Goal: Information Seeking & Learning: Check status

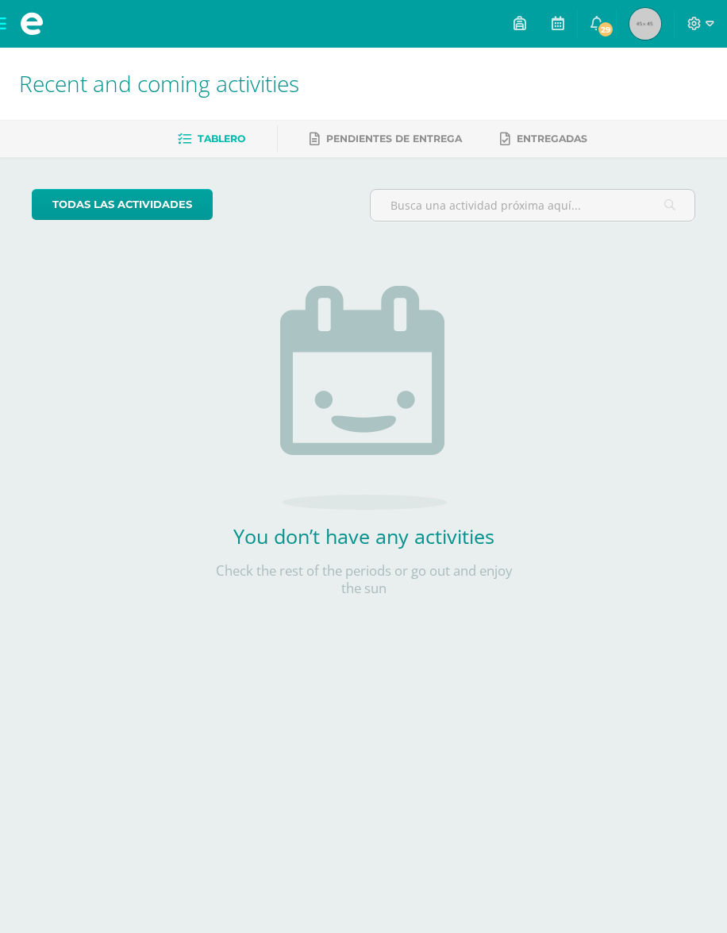
click at [10, 22] on span at bounding box center [32, 24] width 64 height 48
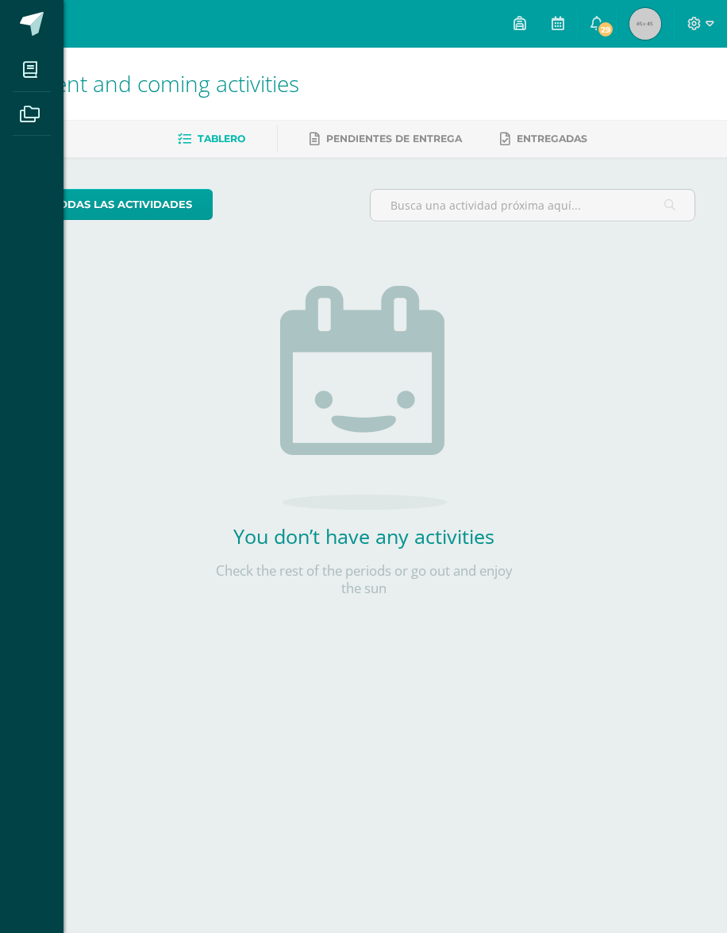
click at [35, 78] on icon at bounding box center [30, 70] width 14 height 16
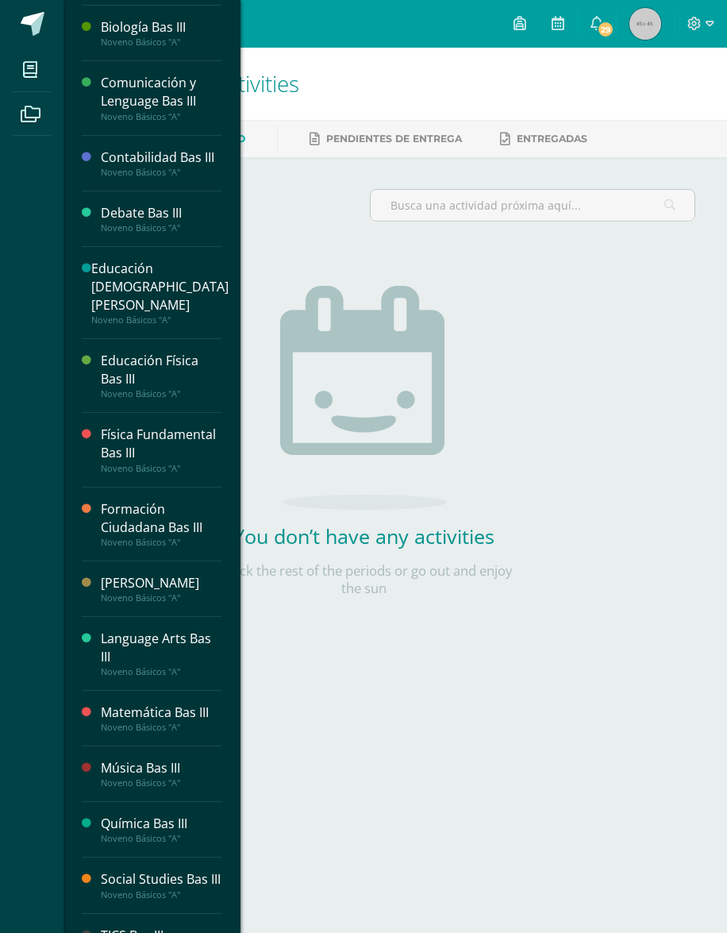
scroll to position [72, 0]
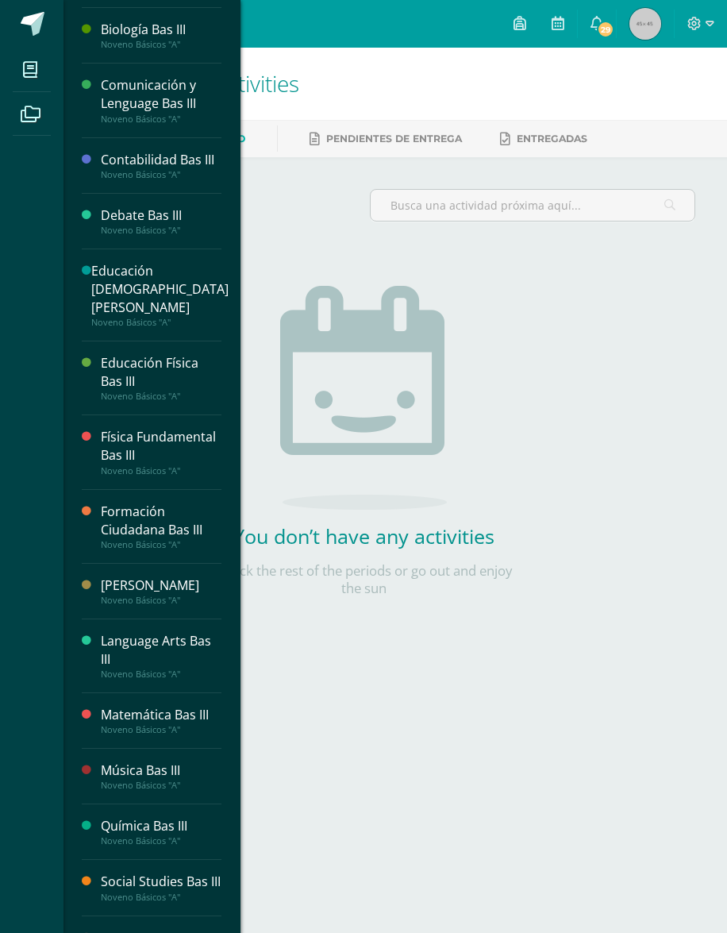
click at [134, 884] on div "TICS Bas III" at bounding box center [161, 938] width 121 height 18
click at [376, 662] on div "My courses Archivos Cerrar panel Artes Plásticas Bas III Noveno Básicos "A" Bio…" at bounding box center [363, 466] width 727 height 933
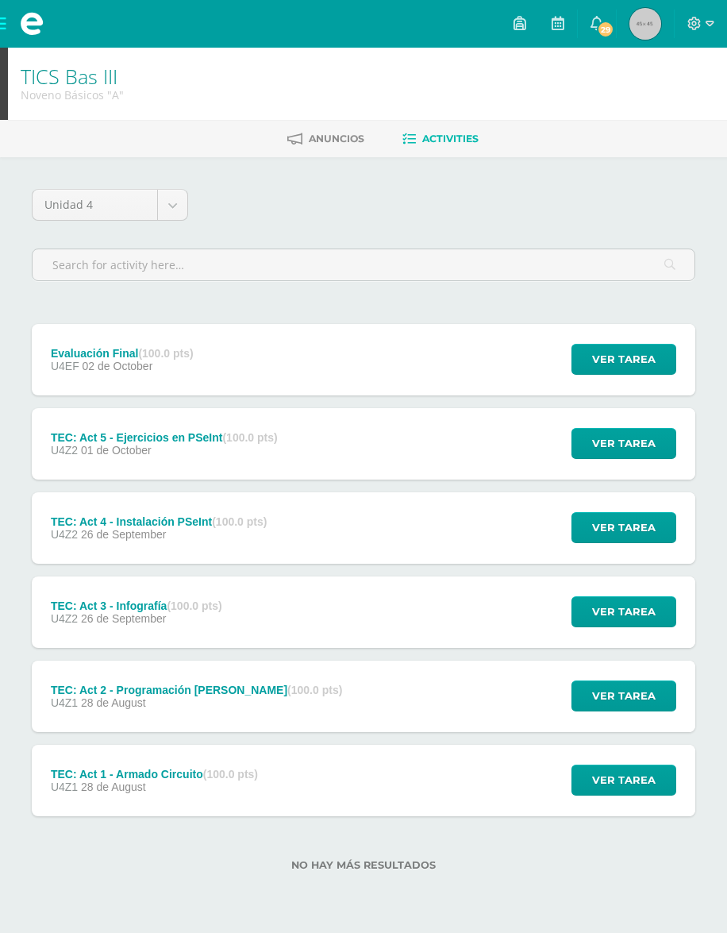
click at [249, 378] on div "Evaluación Final (100.0 pts) U4EF [DATE] Ver tarea Evaluación Final TICS Bas II…" at bounding box center [364, 359] width 664 height 71
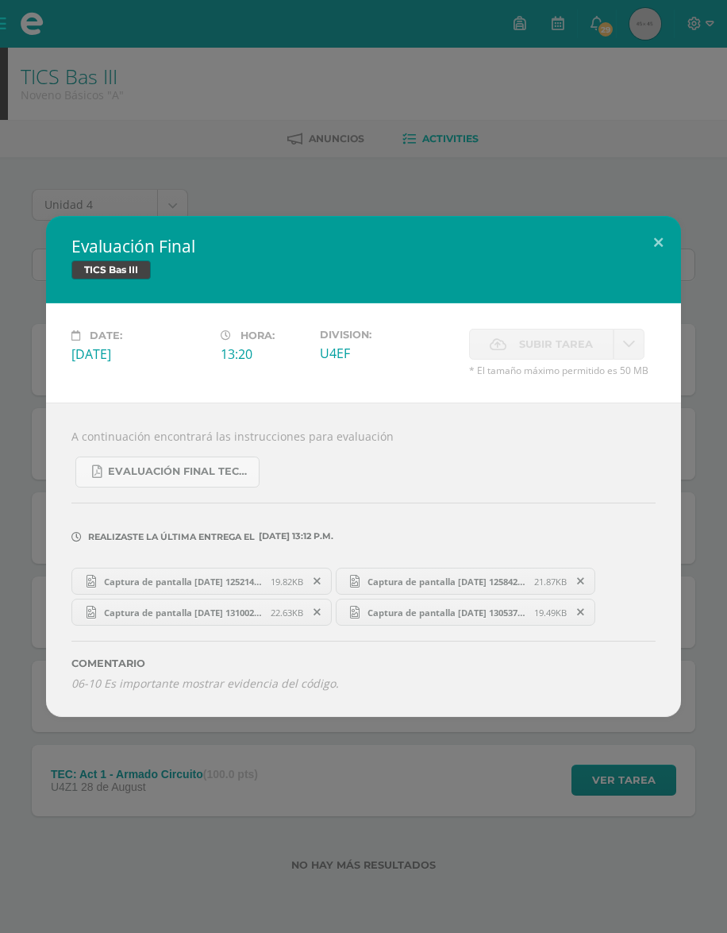
click at [657, 247] on button at bounding box center [658, 243] width 45 height 54
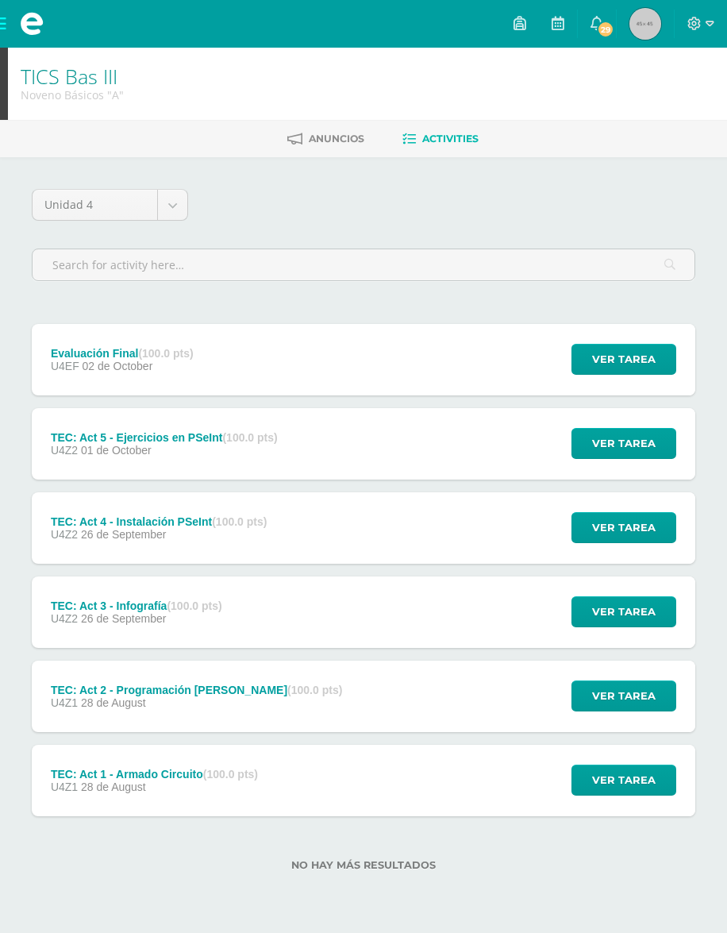
click at [600, 17] on icon at bounding box center [597, 23] width 13 height 14
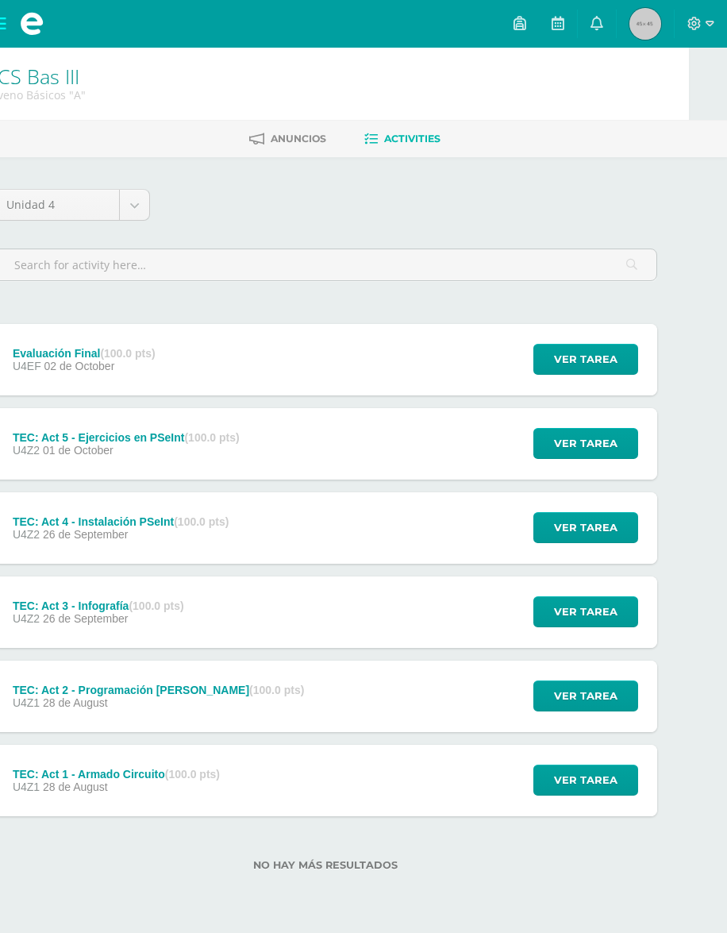
scroll to position [0, 37]
click at [604, 17] on link "0" at bounding box center [597, 24] width 38 height 48
click at [605, 13] on link "0" at bounding box center [597, 24] width 38 height 48
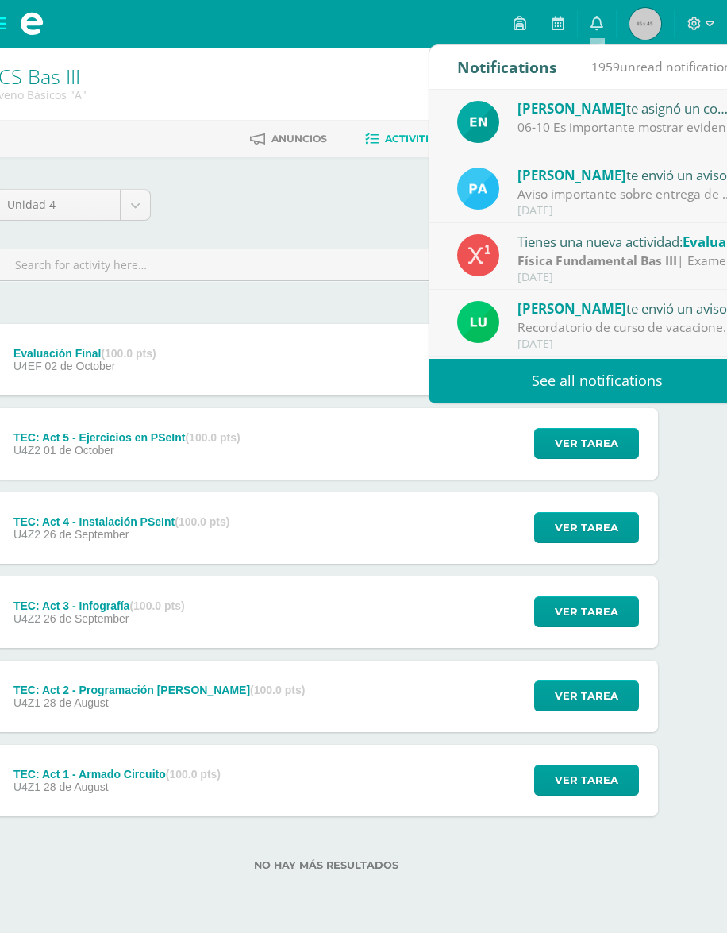
click at [619, 115] on div "[PERSON_NAME] te asignó un comentario en 'Evaluación Final' para 'TICS Bas III'" at bounding box center [628, 108] width 221 height 21
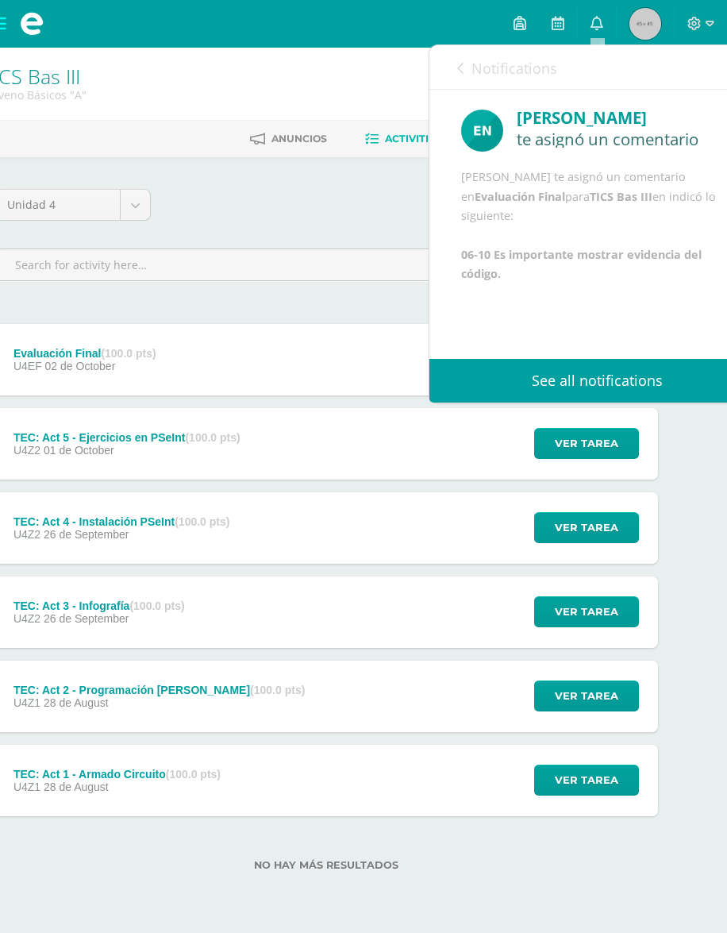
scroll to position [14, 0]
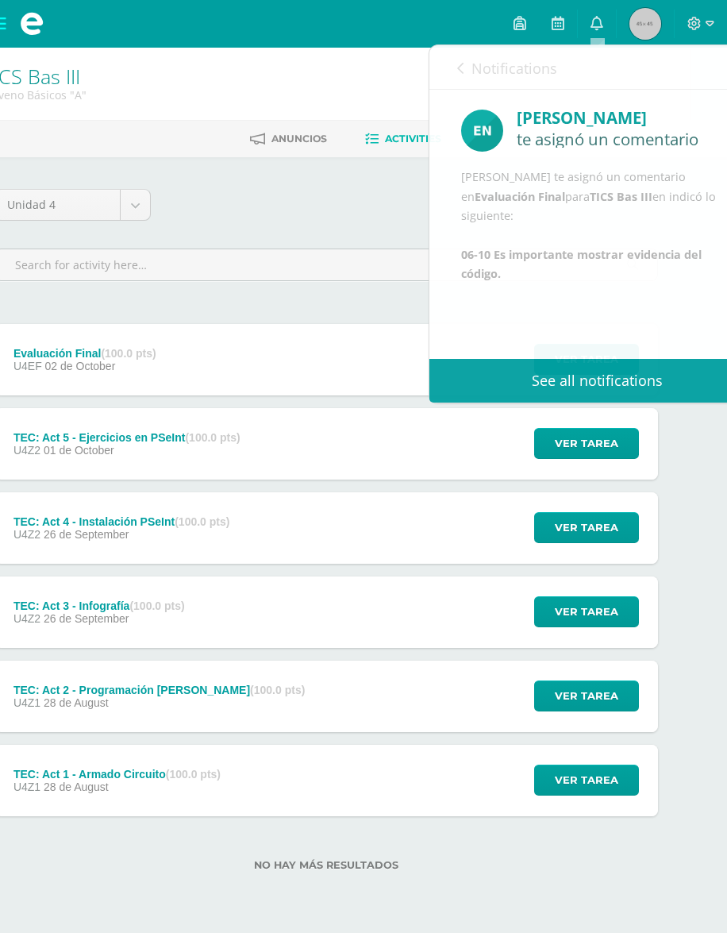
click at [283, 303] on div "Unidad 4 Unidad 1 Unidad 2 Unidad 3 Unidad 4 Evaluación Final (100.0 pts) U4EF …" at bounding box center [326, 539] width 677 height 701
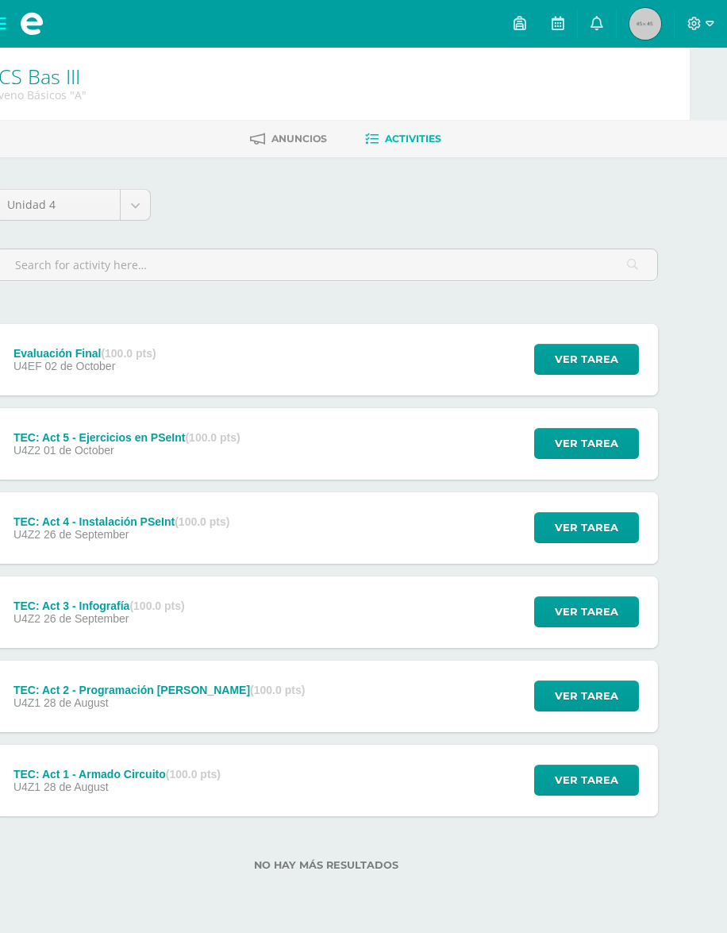
click at [265, 348] on div "Evaluación Final (100.0 pts) U4EF [DATE] Ver tarea Evaluación Final TICS Bas II…" at bounding box center [326, 359] width 664 height 71
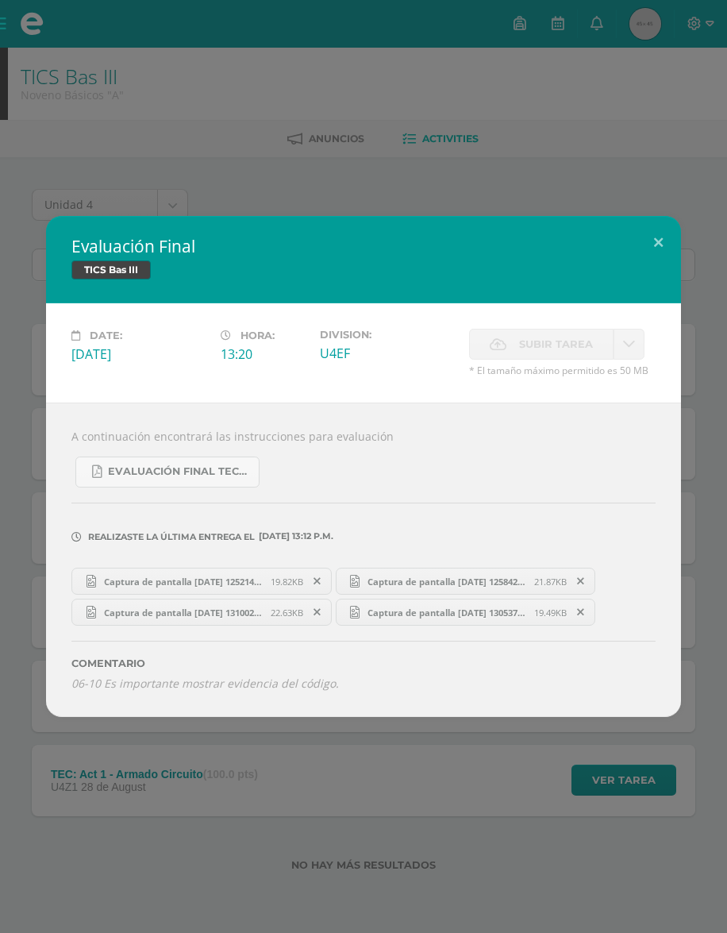
click at [435, 447] on div "Evaluación final Tecnología 9.pdf" at bounding box center [363, 466] width 584 height 44
click at [193, 468] on span "Evaluación final Tecnología 9.pdf" at bounding box center [179, 471] width 143 height 13
click at [252, 577] on span "Captura de pantalla [DATE] 125214.png" at bounding box center [183, 582] width 175 height 12
click at [406, 584] on span "Captura de pantalla [DATE] 125842.png" at bounding box center [447, 582] width 175 height 12
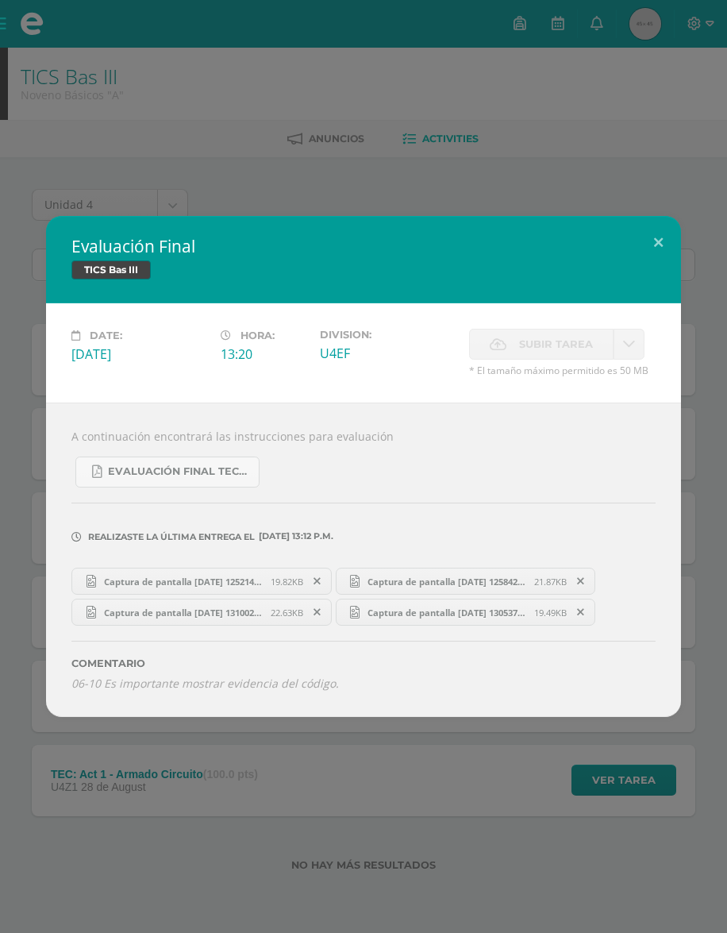
click at [258, 607] on span "Captura de pantalla [DATE] 131002.png" at bounding box center [183, 613] width 175 height 12
click at [452, 610] on span "Captura de pantalla [DATE] 130537.png" at bounding box center [447, 613] width 175 height 12
click at [287, 537] on span "[DATE] 13:12 p.m." at bounding box center [294, 536] width 79 height 1
click at [332, 536] on span "[DATE] 13:12 p.m." at bounding box center [294, 536] width 79 height 1
click at [319, 526] on label "Realizaste la última entrega el [DATE] 13:12 p.m." at bounding box center [363, 530] width 584 height 23
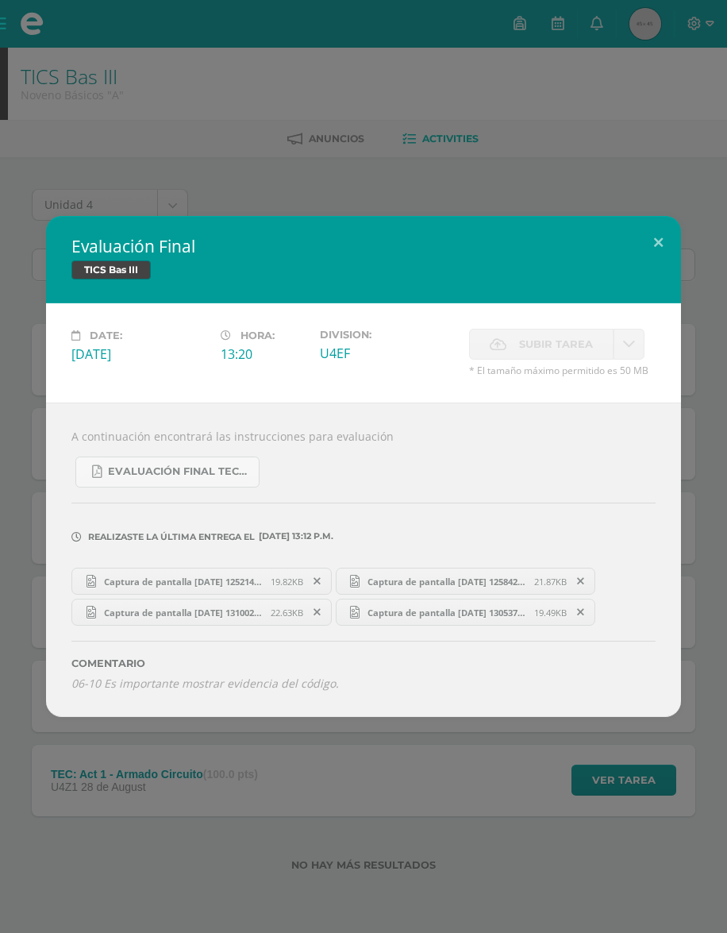
click at [195, 472] on span "Evaluación final Tecnología 9.pdf" at bounding box center [179, 471] width 143 height 13
click at [496, 616] on span "Captura de pantalla [DATE] 130537.png" at bounding box center [447, 613] width 175 height 12
